Goal: Task Accomplishment & Management: Complete application form

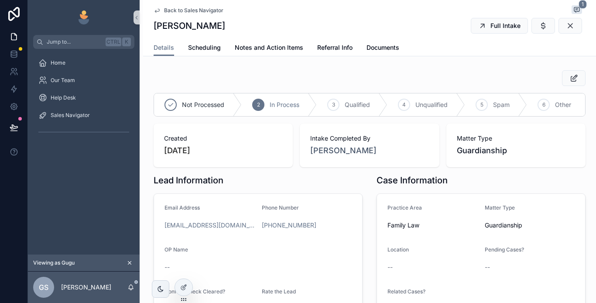
click at [160, 10] on icon "scrollable content" at bounding box center [156, 10] width 7 height 7
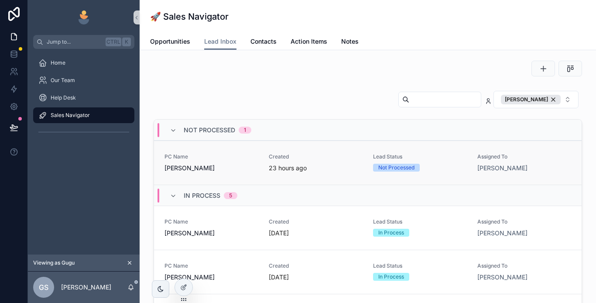
click at [223, 170] on span "[PERSON_NAME]" at bounding box center [211, 167] width 94 height 9
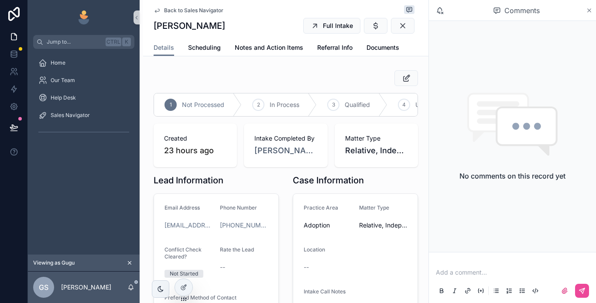
click at [587, 12] on icon "scrollable content" at bounding box center [588, 10] width 3 height 3
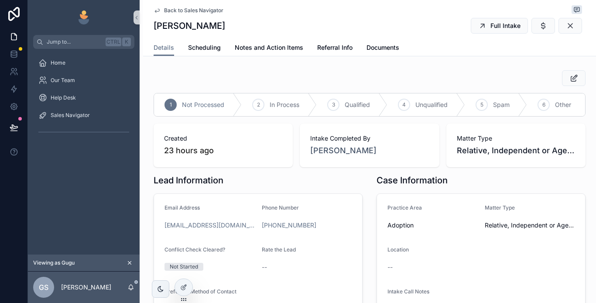
click at [188, 9] on span "Back to Sales Navigator" at bounding box center [193, 10] width 59 height 7
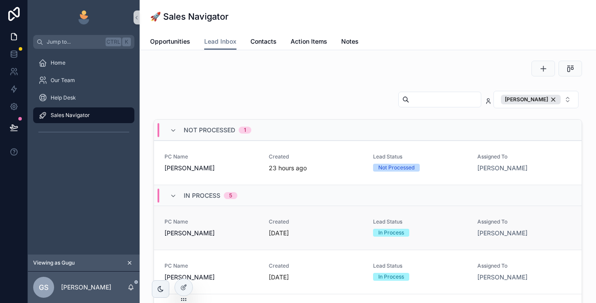
click at [219, 236] on span "[PERSON_NAME]" at bounding box center [211, 232] width 94 height 9
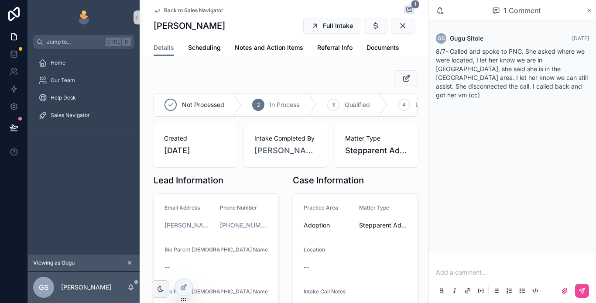
click at [587, 9] on icon "scrollable content" at bounding box center [588, 10] width 3 height 3
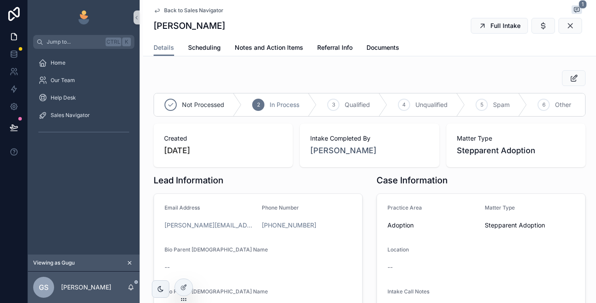
click at [188, 8] on span "Back to Sales Navigator" at bounding box center [193, 10] width 59 height 7
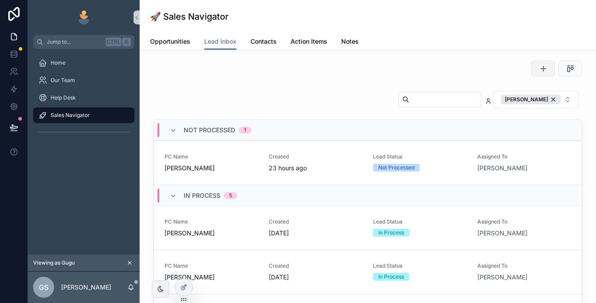
click at [538, 70] on icon "scrollable content" at bounding box center [542, 68] width 9 height 9
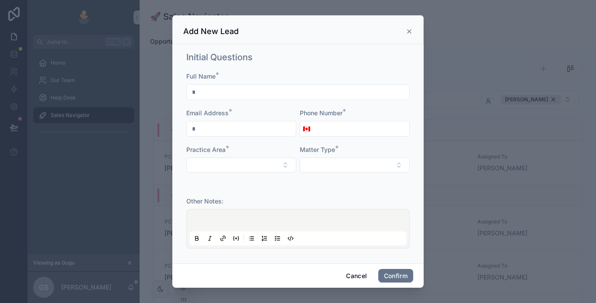
click at [241, 93] on input "text" at bounding box center [298, 92] width 222 height 12
click at [275, 67] on div "Initial Questions Full Name * Email Address * Phone Number * 🇨🇦 Practice Area *…" at bounding box center [298, 116] width 230 height 137
click at [327, 126] on input "tel" at bounding box center [361, 129] width 96 height 12
click at [293, 61] on div "Initial Questions" at bounding box center [297, 57] width 223 height 12
click at [408, 30] on icon at bounding box center [408, 31] width 3 height 3
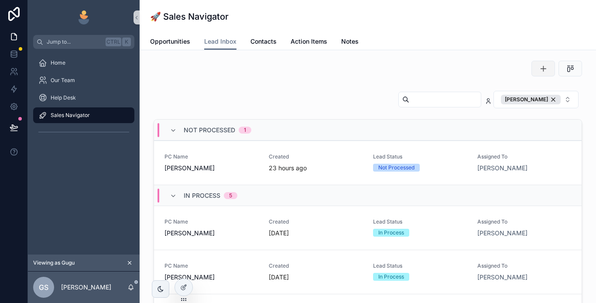
click at [538, 69] on icon "scrollable content" at bounding box center [542, 68] width 9 height 9
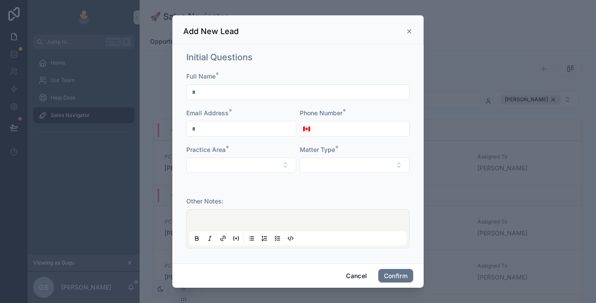
click at [246, 93] on input "text" at bounding box center [298, 92] width 222 height 12
type input "**********"
click at [338, 133] on input "tel" at bounding box center [361, 129] width 96 height 12
paste input "**********"
type input "**********"
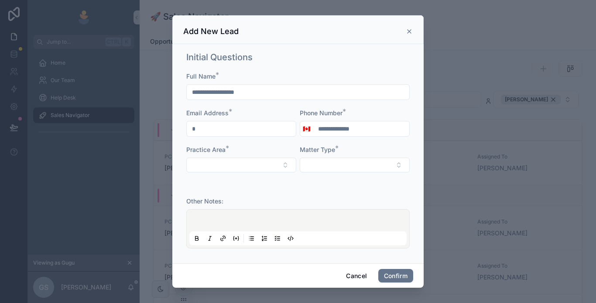
click at [230, 222] on p at bounding box center [299, 221] width 217 height 9
click at [207, 212] on div at bounding box center [297, 228] width 217 height 33
click at [211, 217] on p at bounding box center [299, 221] width 217 height 9
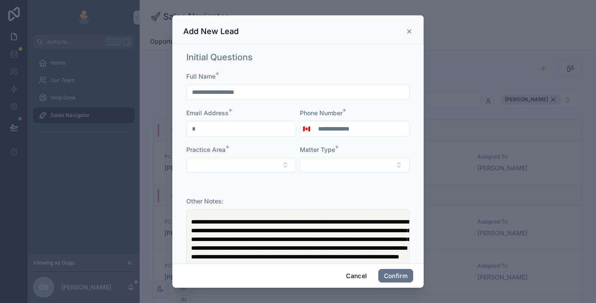
click at [192, 219] on span "**********" at bounding box center [300, 234] width 219 height 32
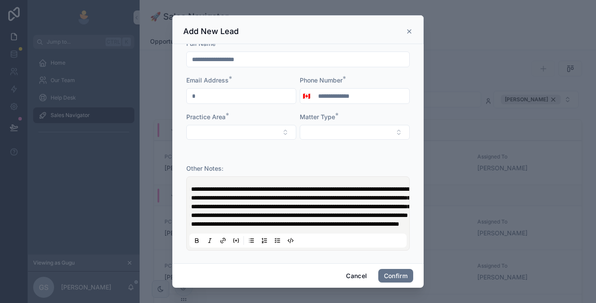
scroll to position [171, 0]
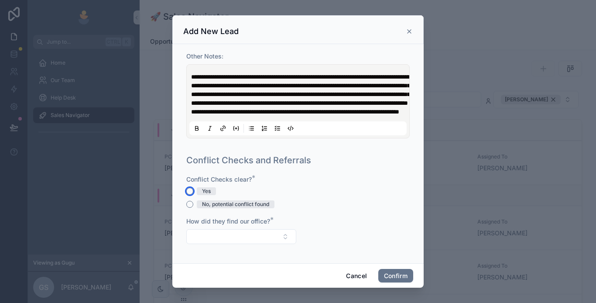
click at [190, 191] on button "Yes" at bounding box center [189, 190] width 7 height 7
click at [232, 233] on button "Select Button" at bounding box center [241, 236] width 110 height 15
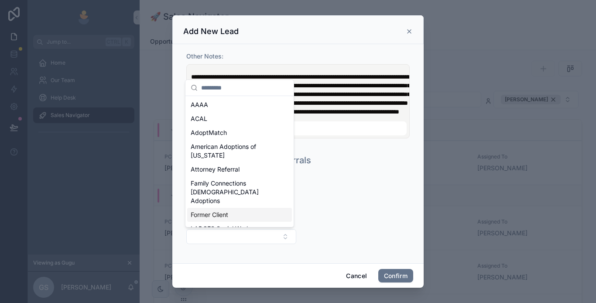
click at [228, 210] on span "Former Client" at bounding box center [209, 214] width 37 height 9
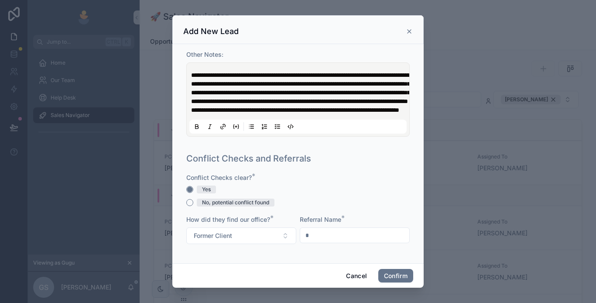
click at [274, 113] on p "**********" at bounding box center [299, 93] width 217 height 44
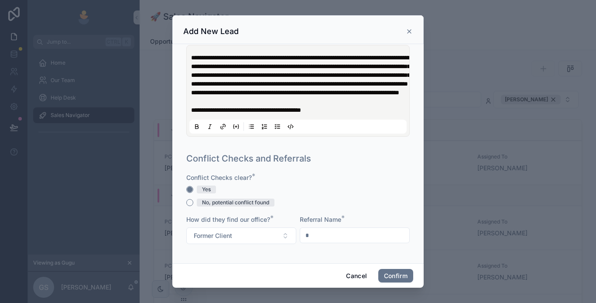
scroll to position [190, 0]
click at [390, 272] on button "Confirm" at bounding box center [395, 276] width 35 height 14
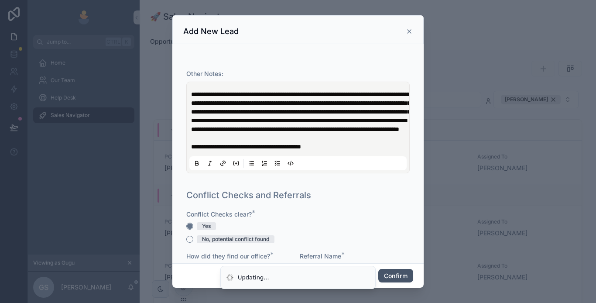
scroll to position [253, 0]
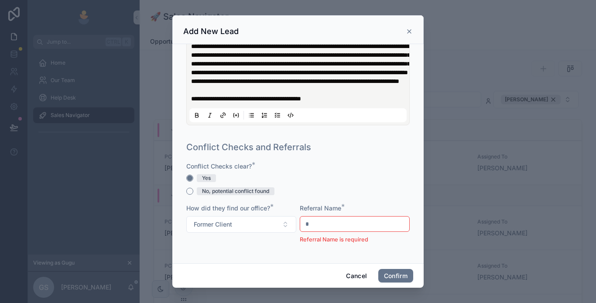
click at [345, 230] on input "text" at bounding box center [354, 224] width 109 height 12
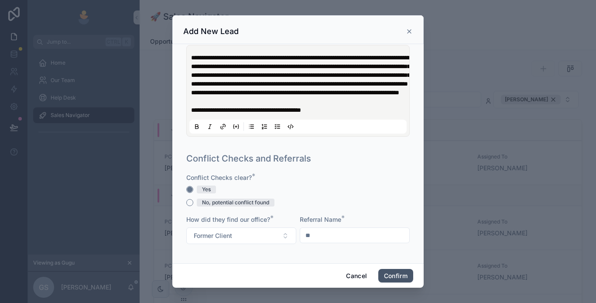
type input "**"
click at [392, 275] on button "Confirm" at bounding box center [395, 276] width 35 height 14
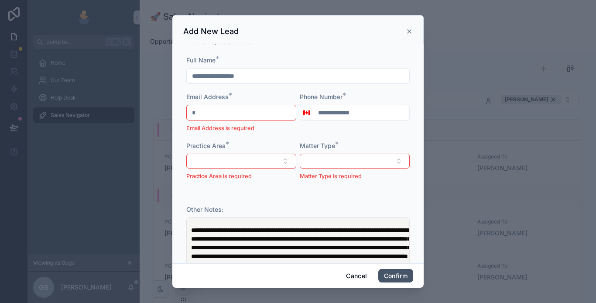
scroll to position [35, 0]
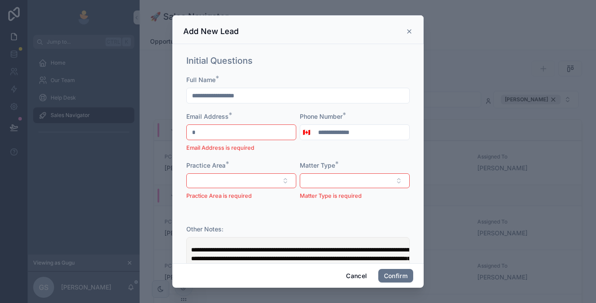
click at [234, 132] on input "text" at bounding box center [241, 132] width 109 height 12
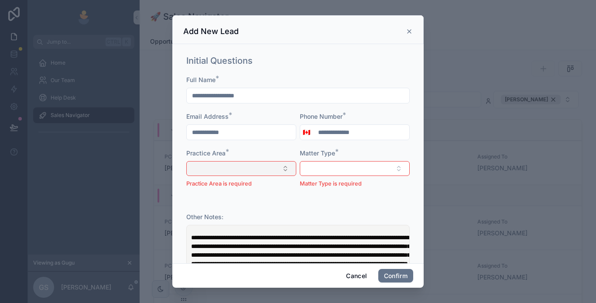
type input "**********"
click at [239, 167] on button "Select Button" at bounding box center [241, 168] width 110 height 15
click at [232, 203] on div "Adoption" at bounding box center [239, 203] width 105 height 14
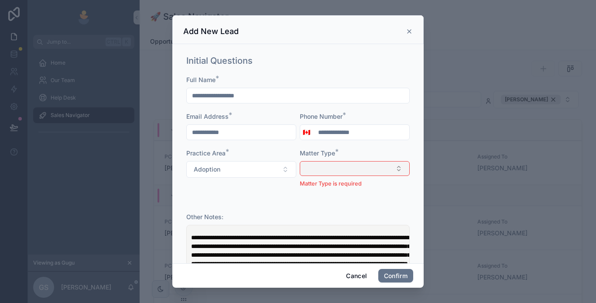
click at [357, 174] on button "Select Button" at bounding box center [355, 168] width 110 height 15
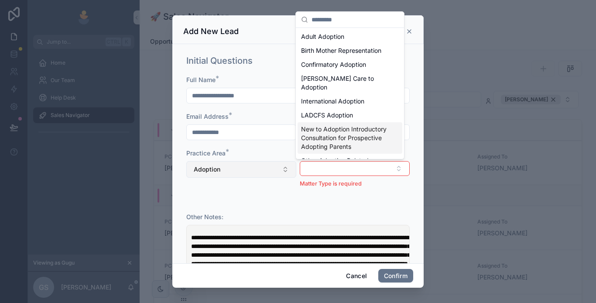
click at [229, 172] on button "Adoption" at bounding box center [241, 169] width 110 height 17
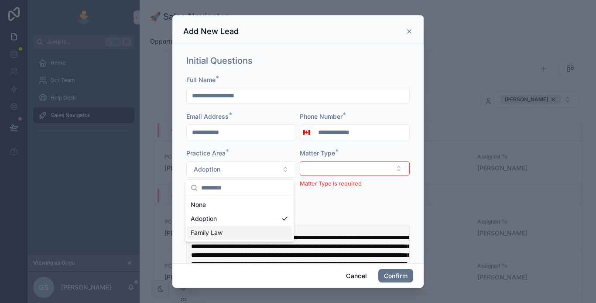
click at [221, 229] on span "Family Law" at bounding box center [207, 232] width 32 height 9
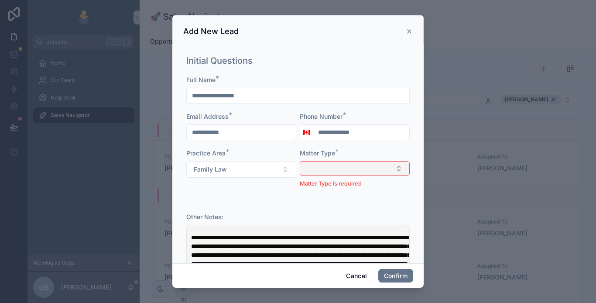
click at [350, 171] on button "Select Button" at bounding box center [355, 168] width 110 height 15
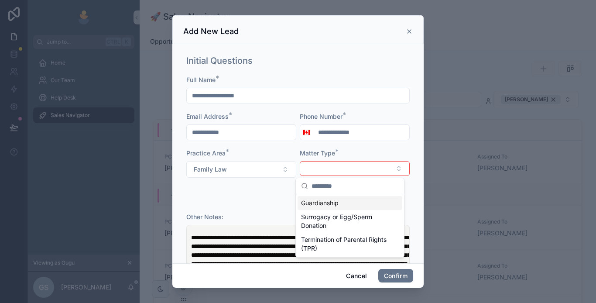
click at [348, 204] on div "Guardianship" at bounding box center [349, 203] width 105 height 14
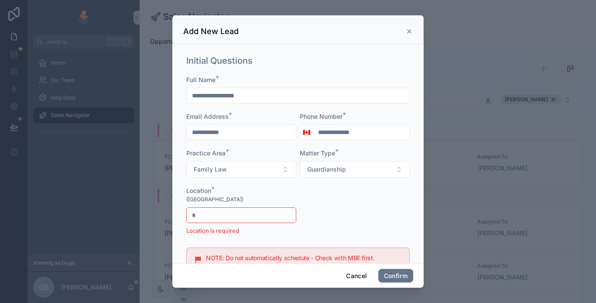
click at [244, 218] on input "text" at bounding box center [241, 215] width 109 height 12
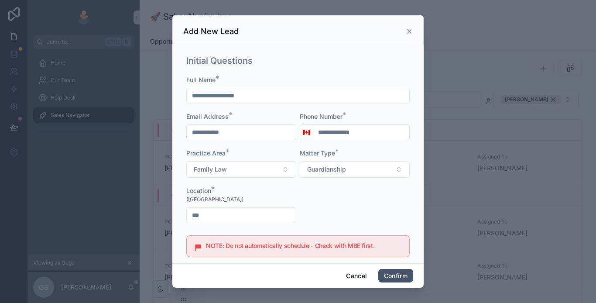
type input "***"
click at [393, 276] on button "Confirm" at bounding box center [395, 276] width 35 height 14
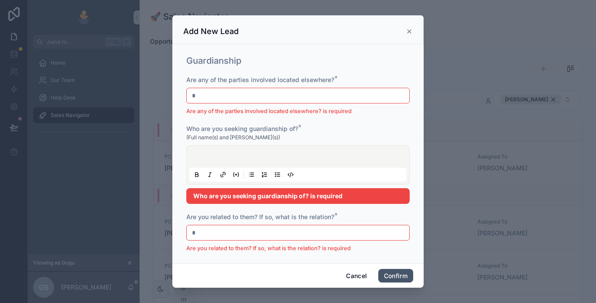
scroll to position [166, 0]
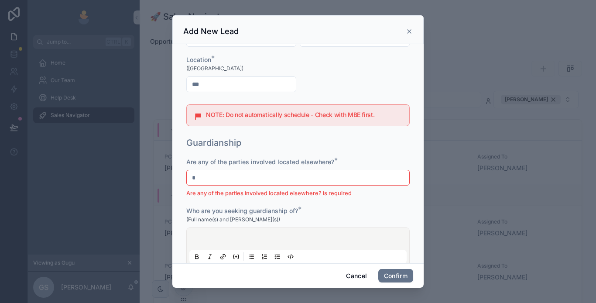
click at [227, 178] on input "text" at bounding box center [298, 177] width 222 height 12
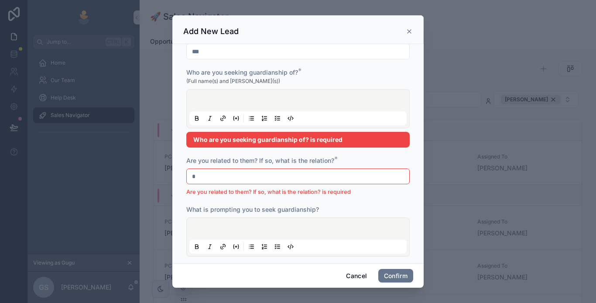
scroll to position [296, 0]
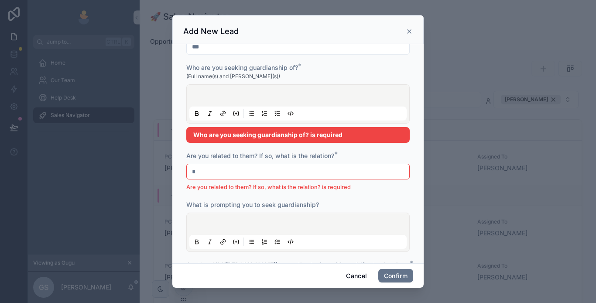
type input "***"
click at [226, 169] on input "text" at bounding box center [298, 171] width 222 height 12
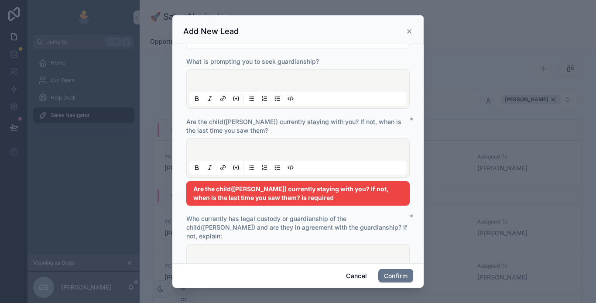
scroll to position [384, 0]
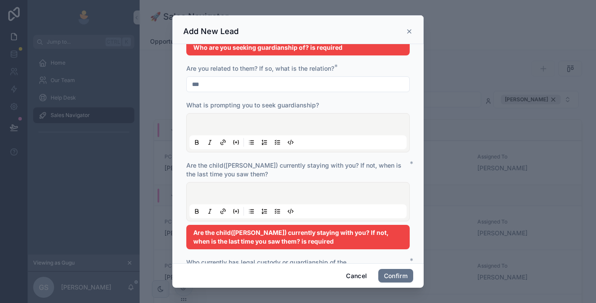
type input "***"
click at [228, 189] on div at bounding box center [297, 201] width 217 height 33
click at [218, 191] on p at bounding box center [299, 194] width 217 height 9
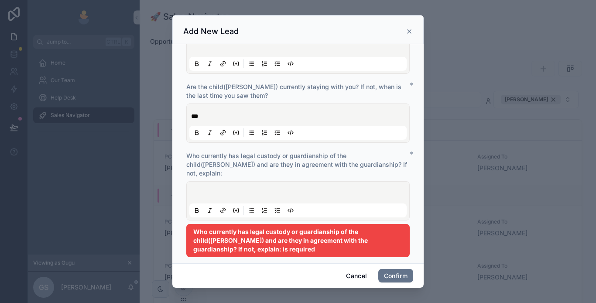
scroll to position [471, 0]
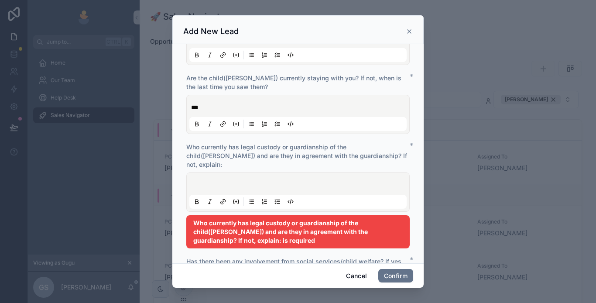
click at [214, 175] on div at bounding box center [297, 191] width 217 height 33
click at [200, 181] on p at bounding box center [299, 185] width 217 height 9
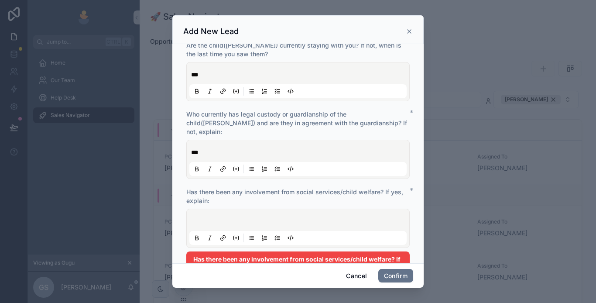
scroll to position [602, 0]
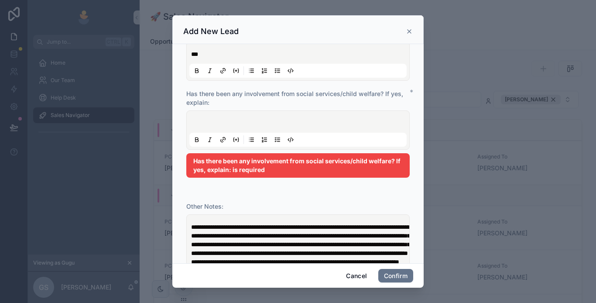
click at [219, 113] on div at bounding box center [297, 129] width 217 height 33
click at [214, 119] on p at bounding box center [299, 123] width 217 height 9
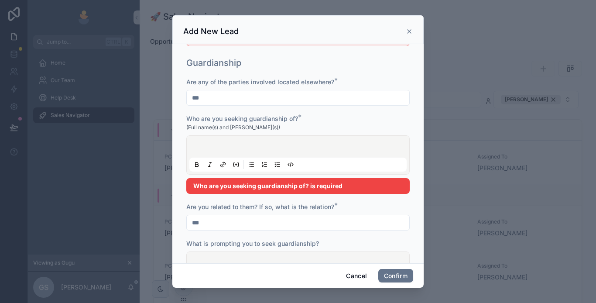
scroll to position [253, 0]
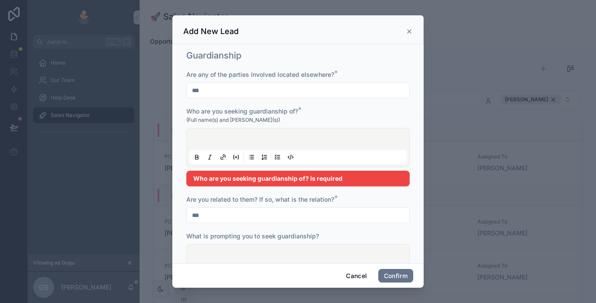
click at [209, 136] on p at bounding box center [299, 140] width 217 height 9
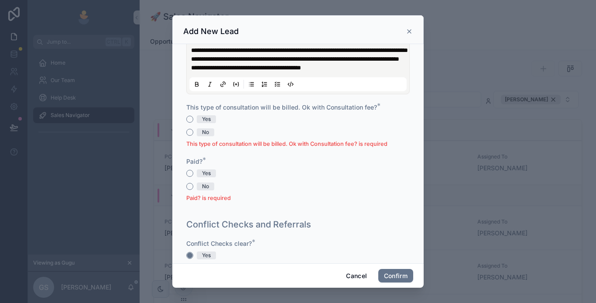
scroll to position [753, 0]
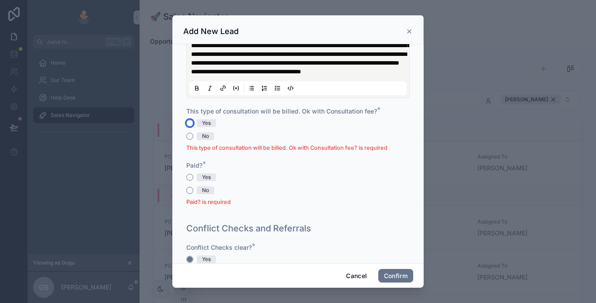
click at [188, 126] on button "Yes" at bounding box center [189, 122] width 7 height 7
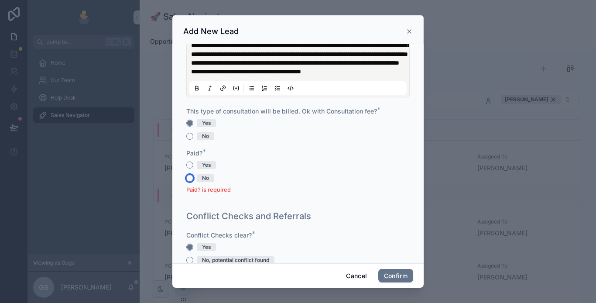
click at [189, 181] on button "No" at bounding box center [189, 177] width 7 height 7
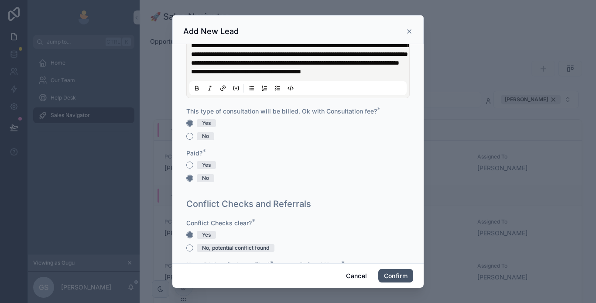
click at [388, 277] on button "Confirm" at bounding box center [395, 276] width 35 height 14
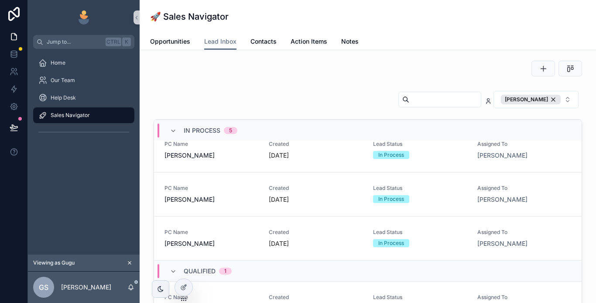
scroll to position [0, 0]
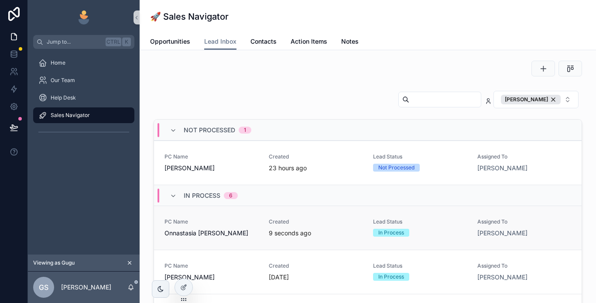
click at [230, 229] on span "Onnastasia [PERSON_NAME]" at bounding box center [211, 232] width 94 height 9
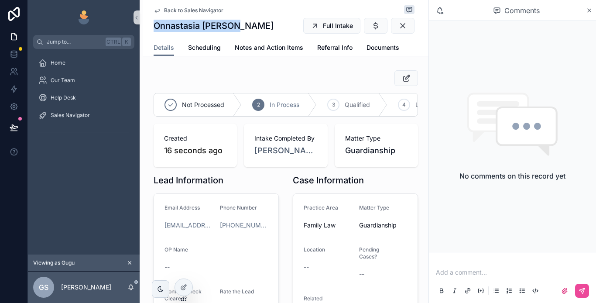
drag, startPoint x: 235, startPoint y: 26, endPoint x: 157, endPoint y: 26, distance: 78.0
click at [157, 26] on div "Onnastasia [PERSON_NAME] Full Intake" at bounding box center [285, 25] width 264 height 17
copy h1 "Onnastasia [PERSON_NAME]"
drag, startPoint x: 589, startPoint y: 10, endPoint x: 586, endPoint y: 25, distance: 15.4
click at [589, 10] on icon "scrollable content" at bounding box center [588, 10] width 3 height 3
